Goal: Information Seeking & Learning: Learn about a topic

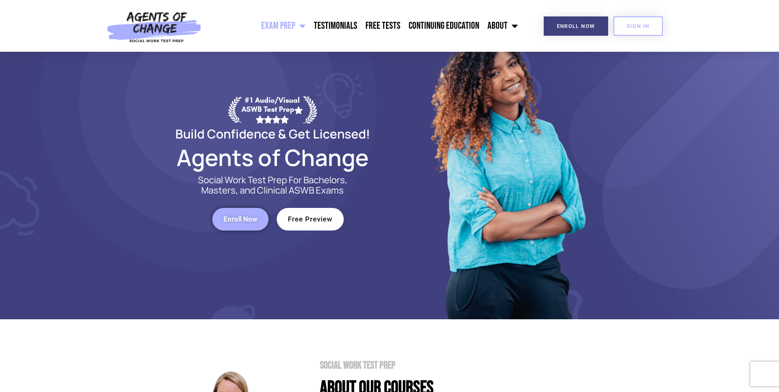
scroll to position [41, 0]
click at [287, 216] on link "Free Preview" at bounding box center [310, 218] width 67 height 23
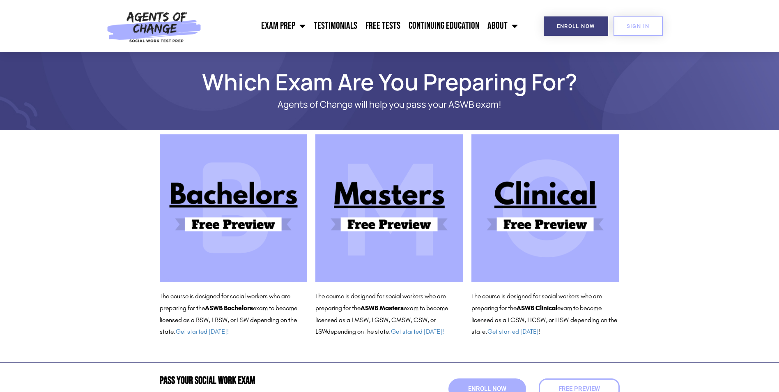
scroll to position [41, 0]
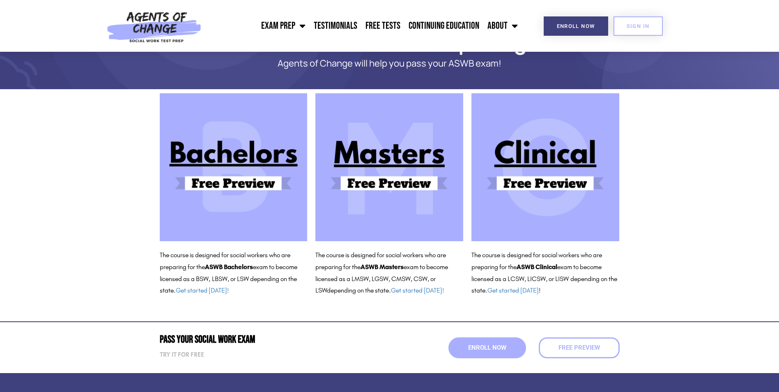
click at [373, 174] on img at bounding box center [389, 167] width 148 height 148
click at [627, 26] on span "SIGN IN" at bounding box center [638, 25] width 23 height 5
